Goal: Information Seeking & Learning: Learn about a topic

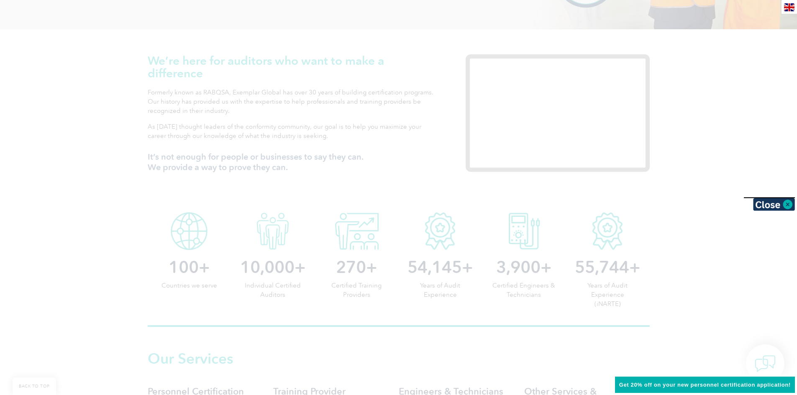
scroll to position [293, 0]
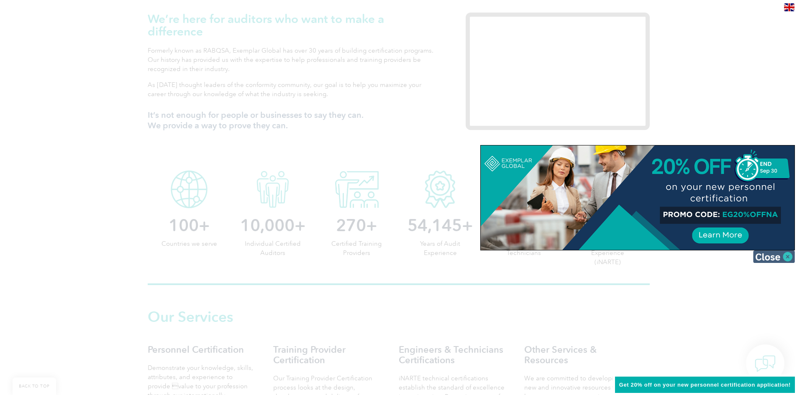
click at [783, 258] on img at bounding box center [774, 257] width 42 height 13
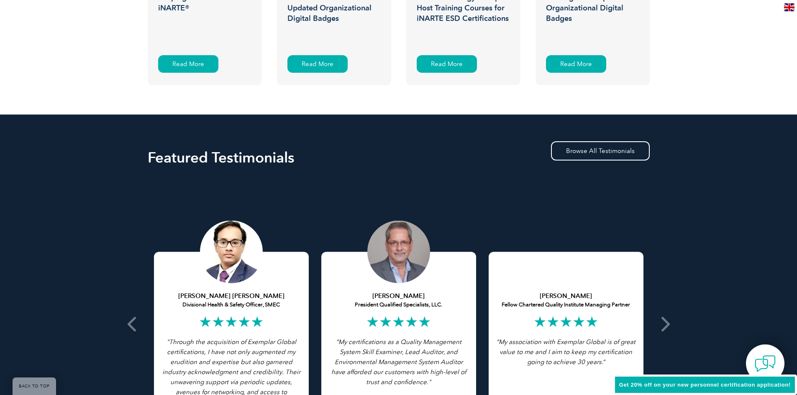
scroll to position [1507, 0]
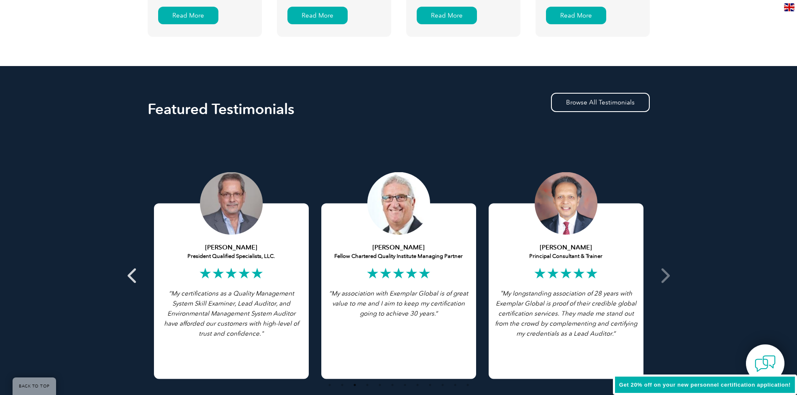
click at [128, 276] on icon at bounding box center [133, 276] width 10 height 0
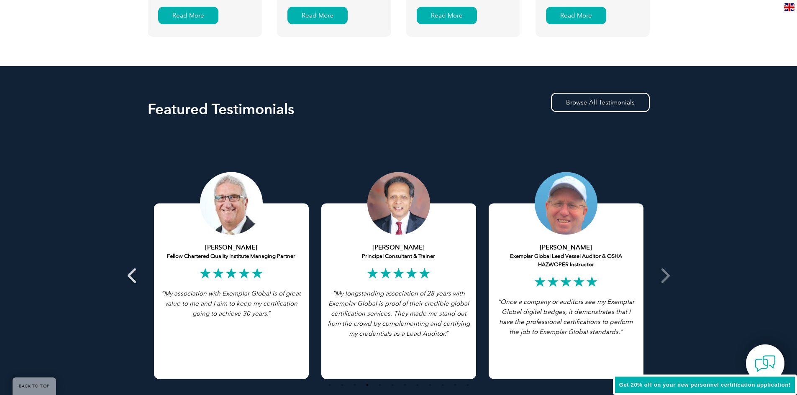
click at [130, 276] on icon at bounding box center [133, 276] width 10 height 0
drag, startPoint x: 227, startPoint y: 291, endPoint x: 716, endPoint y: 305, distance: 489.0
click at [716, 305] on div "Featured Testimonials Browse All Testimonials Chris Van Zyl Lead Auditor of Int…" at bounding box center [398, 258] width 797 height 385
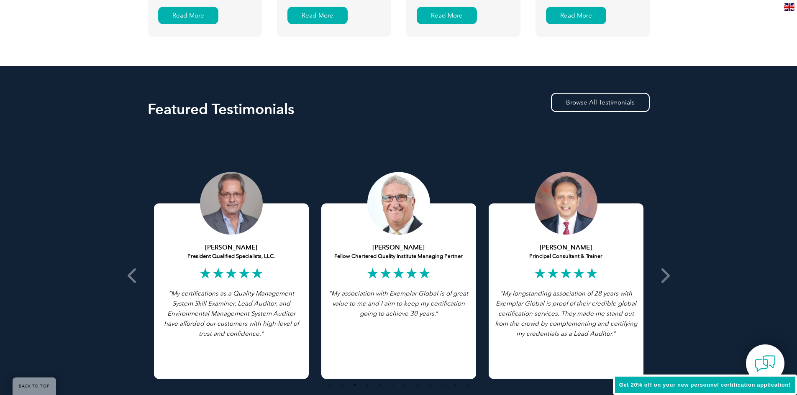
drag, startPoint x: 178, startPoint y: 286, endPoint x: 703, endPoint y: 266, distance: 526.0
click at [703, 266] on div "Featured Testimonials Browse All Testimonials Chris Van Zyl Lead Auditor of Int…" at bounding box center [398, 258] width 797 height 385
click at [670, 277] on span at bounding box center [665, 276] width 21 height 291
click at [669, 276] on icon at bounding box center [665, 276] width 10 height 0
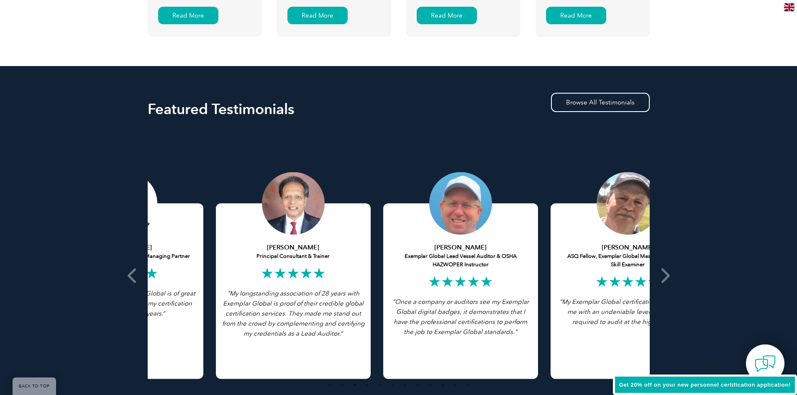
drag, startPoint x: 608, startPoint y: 285, endPoint x: 333, endPoint y: 301, distance: 275.8
click at [333, 301] on div "Afaq Ahmed Principal Consultant & Trainer ★★★★★ " My longstanding association o…" at bounding box center [293, 292] width 155 height 176
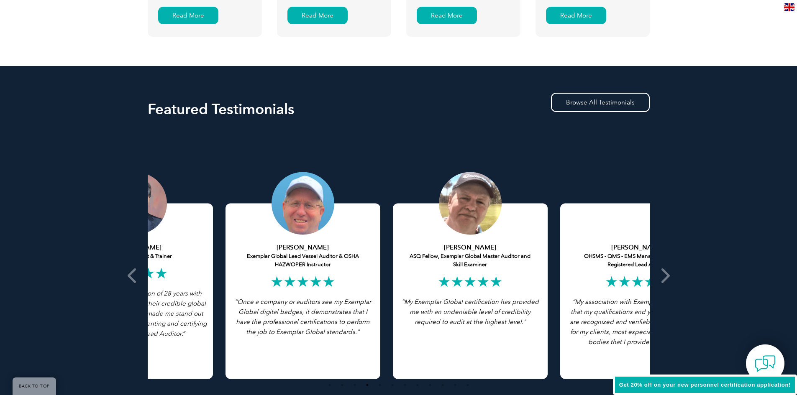
drag, startPoint x: 479, startPoint y: 312, endPoint x: 216, endPoint y: 311, distance: 263.2
click at [216, 311] on div "Afaq Ahmed Principal Consultant & Trainer ★★★★★ " My longstanding association o…" at bounding box center [135, 275] width 167 height 207
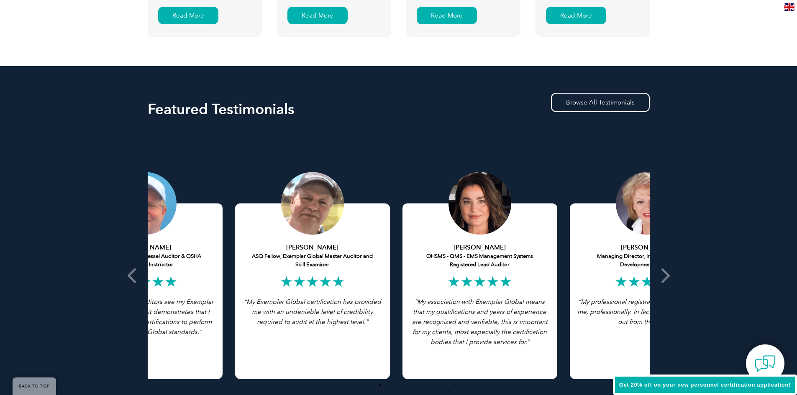
drag, startPoint x: 472, startPoint y: 328, endPoint x: 218, endPoint y: 307, distance: 254.4
click at [218, 307] on div "Iain Wells Exemplar Global Lead Vessel Auditor & OSHA HAZWOPER Instructor ★★★★★…" at bounding box center [145, 292] width 155 height 176
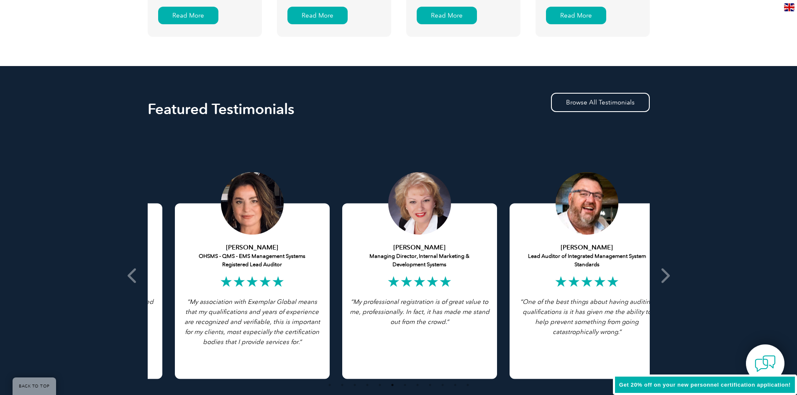
drag, startPoint x: 514, startPoint y: 294, endPoint x: 211, endPoint y: 293, distance: 303.4
click at [211, 293] on div "Cathy Keech OHSMS - QMS - EMS Management Systems Registered Lead Auditor ★★★★★ …" at bounding box center [252, 292] width 155 height 176
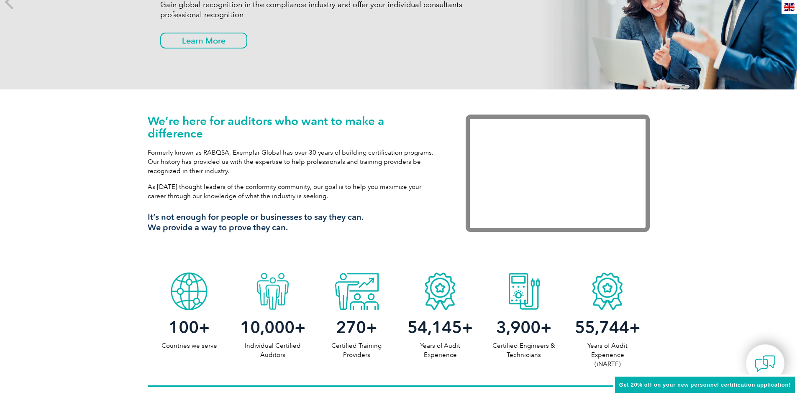
scroll to position [0, 0]
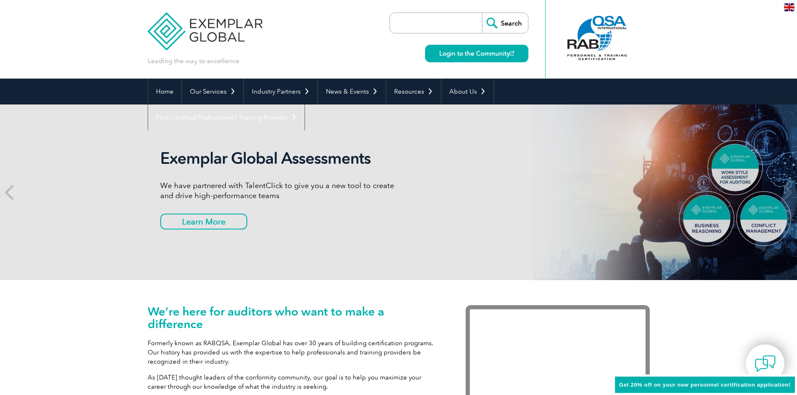
click at [398, 305] on h1 "We’re here for auditors who want to make a difference" at bounding box center [294, 317] width 293 height 25
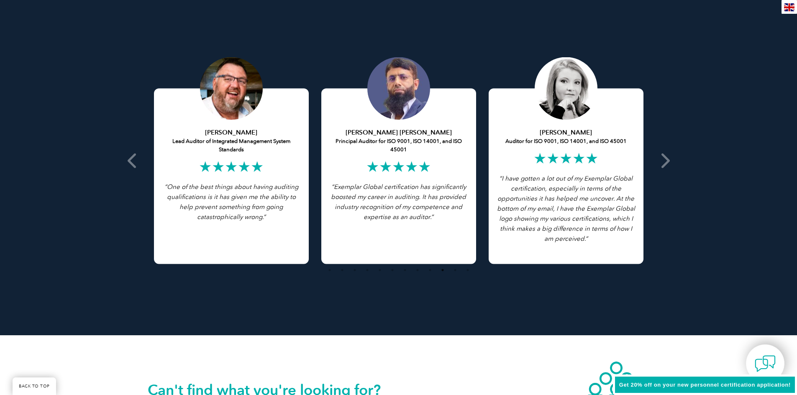
scroll to position [1897, 0]
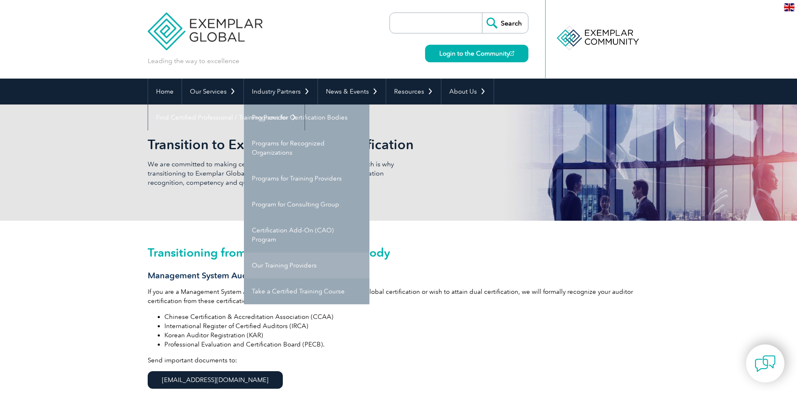
click at [310, 263] on link "Our Training Providers" at bounding box center [307, 266] width 126 height 26
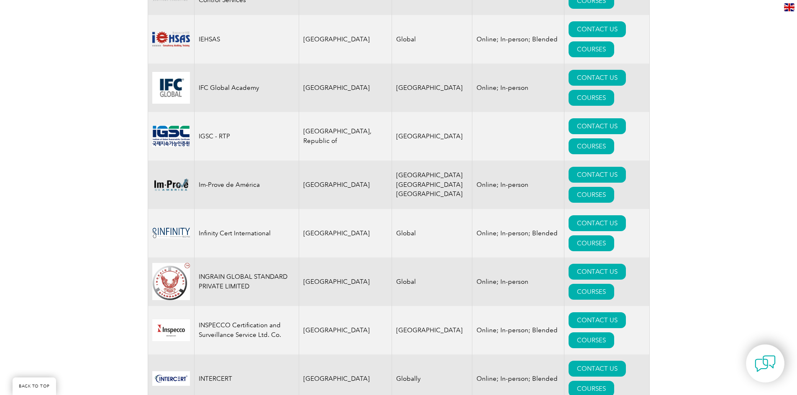
scroll to position [5901, 0]
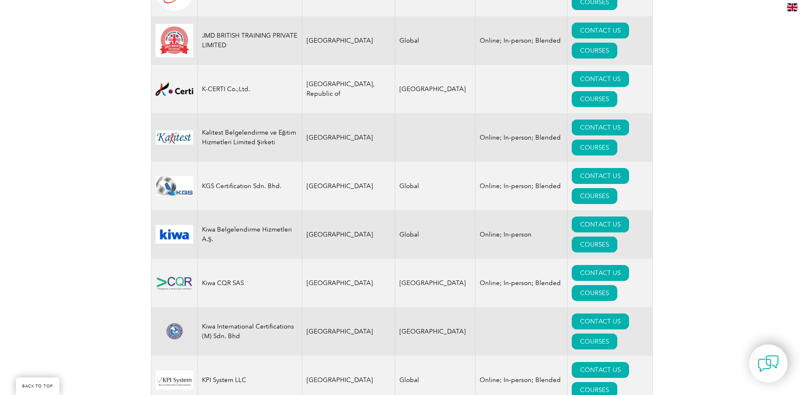
scroll to position [7156, 0]
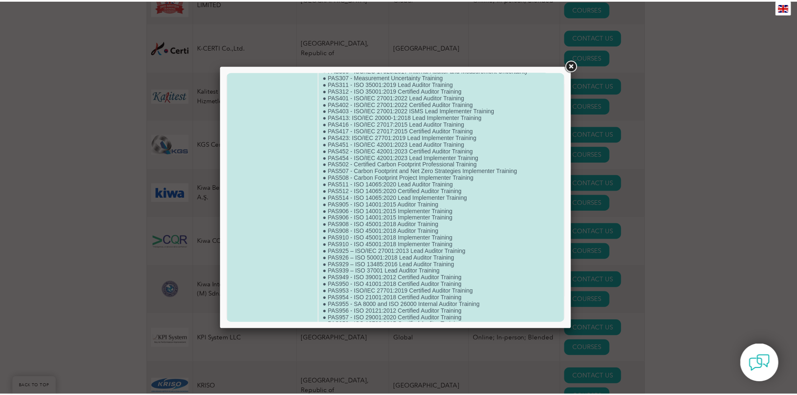
scroll to position [787, 0]
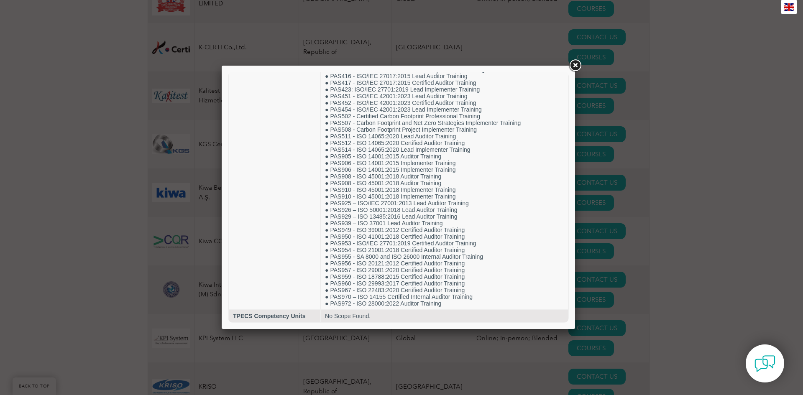
click at [577, 65] on link at bounding box center [575, 65] width 15 height 15
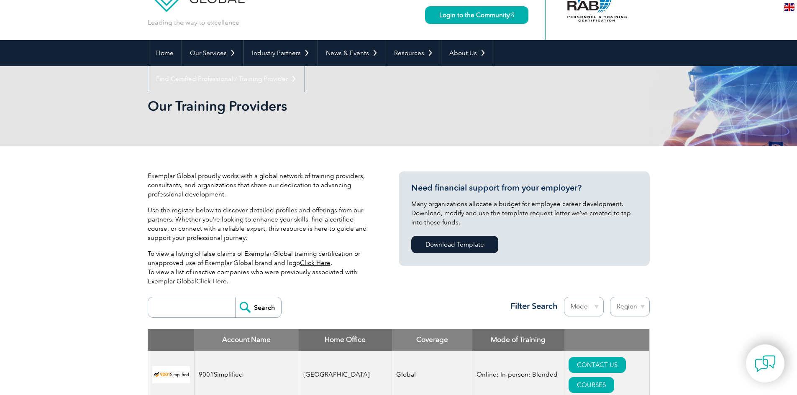
scroll to position [126, 0]
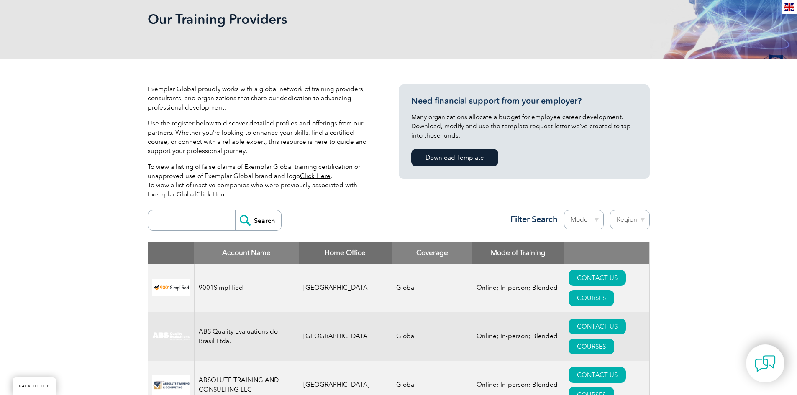
click at [170, 221] on input "search" at bounding box center [193, 220] width 83 height 20
